Goal: Task Accomplishment & Management: Manage account settings

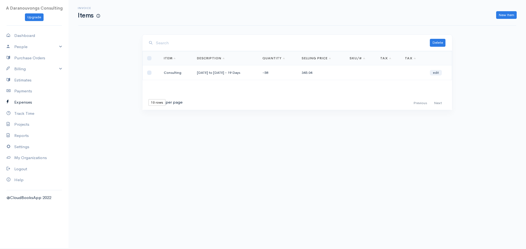
click at [30, 104] on link "Expenses" at bounding box center [34, 102] width 68 height 11
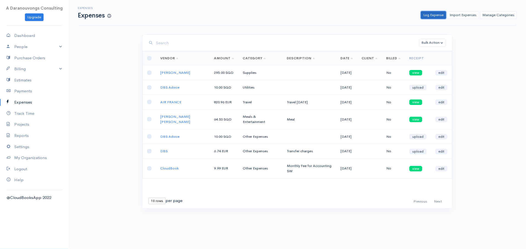
click at [436, 14] on link "Log Expense" at bounding box center [433, 15] width 25 height 8
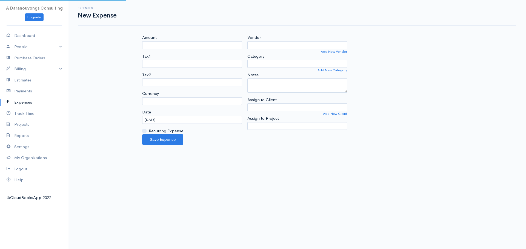
select select "EUR"
click at [162, 45] on input "Amount" at bounding box center [192, 45] width 100 height 8
type input "82.73"
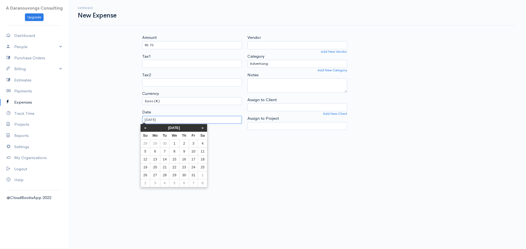
click at [177, 122] on input "[DATE]" at bounding box center [192, 120] width 100 height 8
drag, startPoint x: 186, startPoint y: 152, endPoint x: 194, endPoint y: 152, distance: 7.9
click at [194, 152] on tr "5 6 7 8 9 10 11" at bounding box center [173, 152] width 67 height 8
click at [194, 152] on td "10" at bounding box center [195, 152] width 9 height 8
type input "[DATE]"
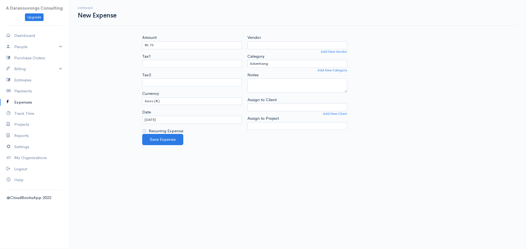
click at [260, 154] on body "A Daranouvongs Consulting Upgrade Dashboard People Clients Vendors Staff Users …" at bounding box center [263, 124] width 526 height 249
click at [271, 67] on select "Advertising Car & Truck Expenses Contractors Education Education and Training E…" at bounding box center [297, 64] width 100 height 8
select select "Meals & Entertainment"
click at [247, 60] on select "Advertising Car & Truck Expenses Contractors Education Education and Training E…" at bounding box center [297, 64] width 100 height 8
click at [327, 169] on body "A Daranouvongs Consulting Upgrade Dashboard People Clients Vendors Staff Users …" at bounding box center [263, 124] width 526 height 249
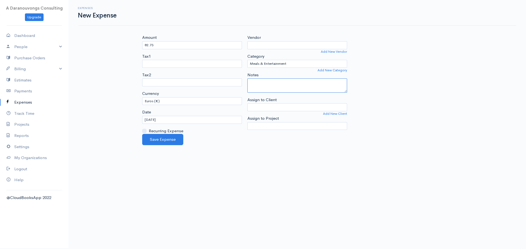
click at [278, 84] on textarea "Notes" at bounding box center [297, 86] width 100 height 14
type textarea "m"
type textarea "C"
type textarea "Meals with colleagues"
click at [255, 194] on body "A Daranouvongs Consulting Upgrade Dashboard People Clients Vendors Staff Users …" at bounding box center [263, 124] width 526 height 249
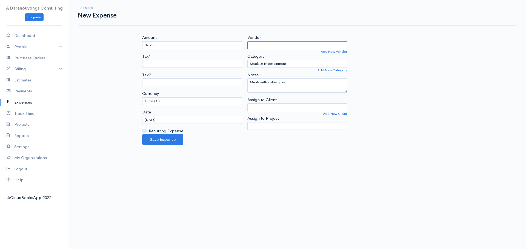
click at [270, 45] on input "Vendor" at bounding box center [297, 45] width 100 height 8
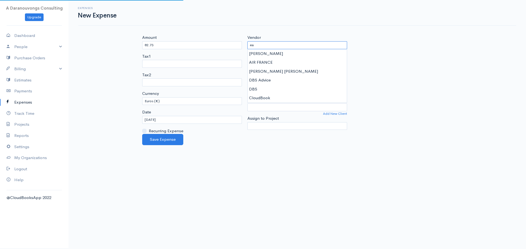
type input "e"
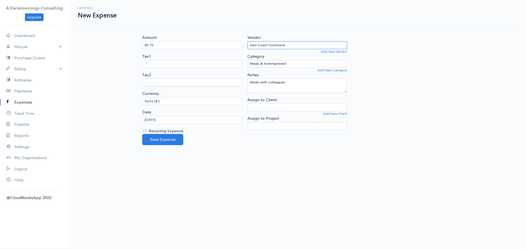
type input "East Coast Commune"
click at [266, 178] on body "A Daranouvongs Consulting Upgrade Dashboard People Clients Vendors Staff Users …" at bounding box center [263, 124] width 526 height 249
click at [165, 142] on button "Save Expense" at bounding box center [162, 139] width 41 height 11
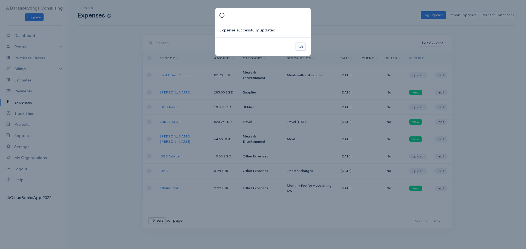
click at [298, 47] on button "Ok" at bounding box center [301, 47] width 10 height 8
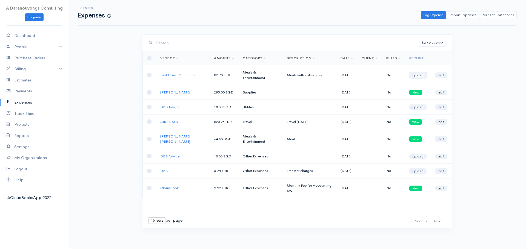
click at [413, 74] on link "upload" at bounding box center [417, 75] width 17 height 5
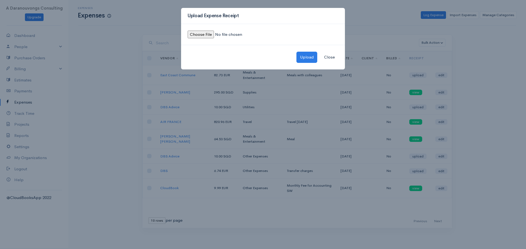
click at [199, 36] on input "file" at bounding box center [225, 35] width 74 height 8
click at [311, 59] on button "Upload" at bounding box center [306, 57] width 21 height 11
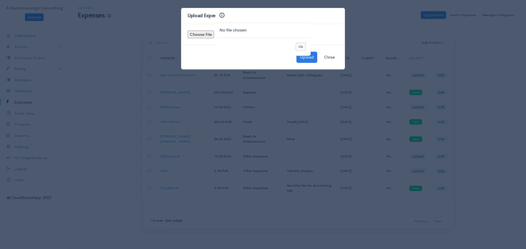
click at [298, 47] on button "Ok" at bounding box center [301, 47] width 10 height 8
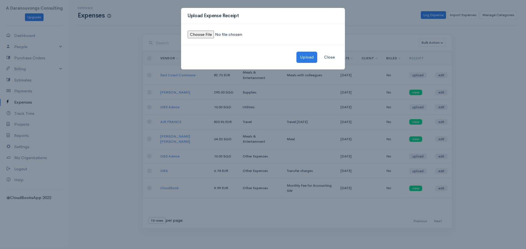
click at [207, 31] on input "file" at bounding box center [225, 35] width 74 height 8
type input "C:\fakepath\EastCommune10102025.jpeg"
click at [305, 57] on button "Upload" at bounding box center [306, 57] width 21 height 11
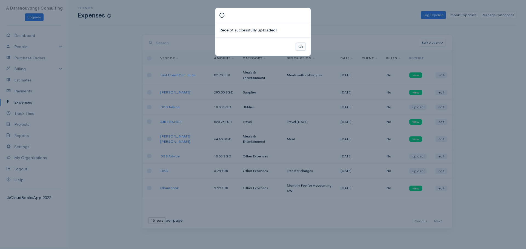
click at [298, 47] on button "Ok" at bounding box center [301, 47] width 10 height 8
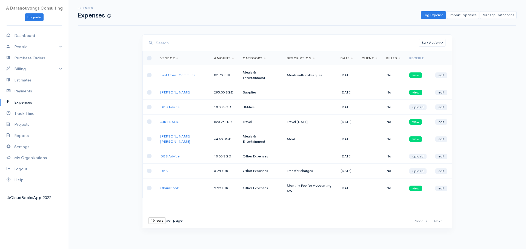
click at [507, 143] on div "Expenses Expenses Log Expense Import Expenses Manage Categories Action New Expe…" at bounding box center [296, 124] width 457 height 249
click at [28, 36] on link "Dashboard" at bounding box center [34, 35] width 68 height 11
select select "365"
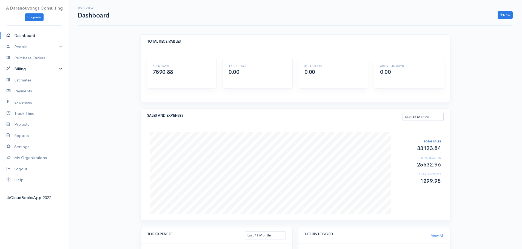
click at [18, 68] on link "Billing" at bounding box center [34, 69] width 68 height 11
click at [26, 80] on link "Invoice" at bounding box center [34, 80] width 68 height 10
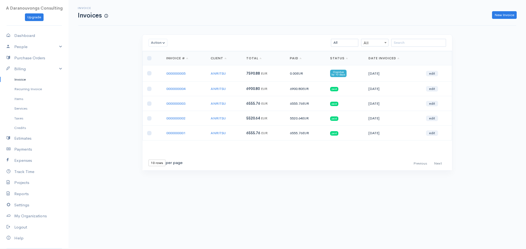
click at [341, 74] on span "Overdue by 10 days" at bounding box center [338, 73] width 16 height 7
click at [184, 75] on link "0000000005" at bounding box center [175, 73] width 19 height 5
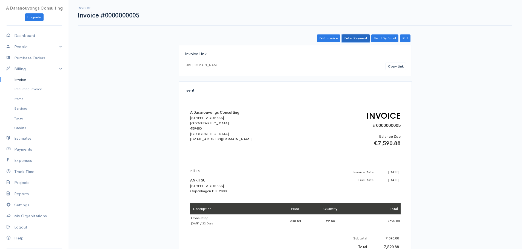
click at [361, 39] on link "Enter Payment" at bounding box center [355, 38] width 28 height 8
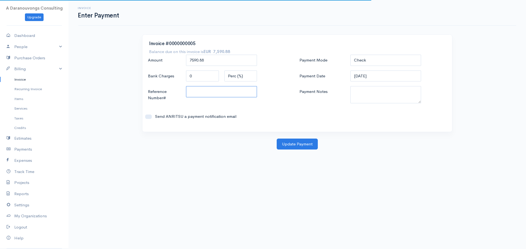
click at [212, 93] on input "Reference Number#" at bounding box center [221, 91] width 71 height 11
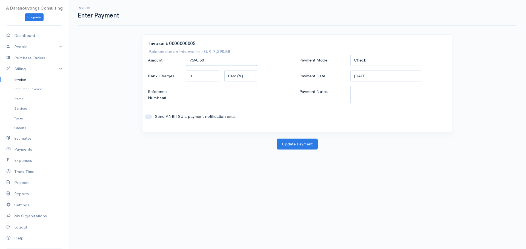
click at [206, 61] on input "7590.88" at bounding box center [221, 60] width 71 height 11
click at [275, 114] on label "Send ANRITSU a payment notification email" at bounding box center [222, 117] width 140 height 6
click at [152, 115] on input "Send ANRITSU a payment notification email" at bounding box center [148, 117] width 7 height 4
click at [148, 116] on input "Send ANRITSU a payment notification email" at bounding box center [148, 117] width 7 height 4
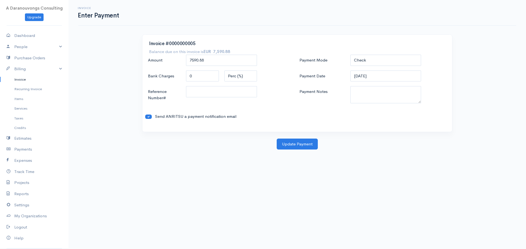
checkbox input "false"
click at [304, 146] on button "Update Payment" at bounding box center [297, 144] width 41 height 11
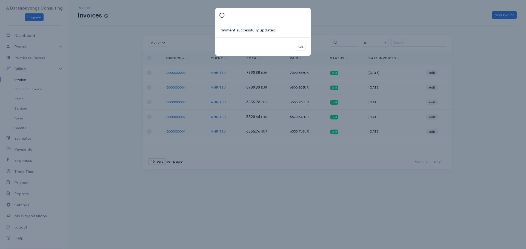
click at [497, 129] on div "Payment successfully updated! Ok" at bounding box center [263, 124] width 526 height 249
